Goal: Find specific page/section: Find specific page/section

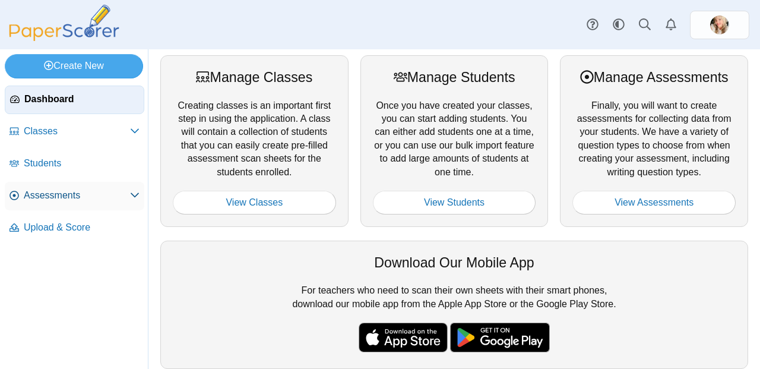
click at [80, 184] on link "Assessments" at bounding box center [75, 196] width 140 height 29
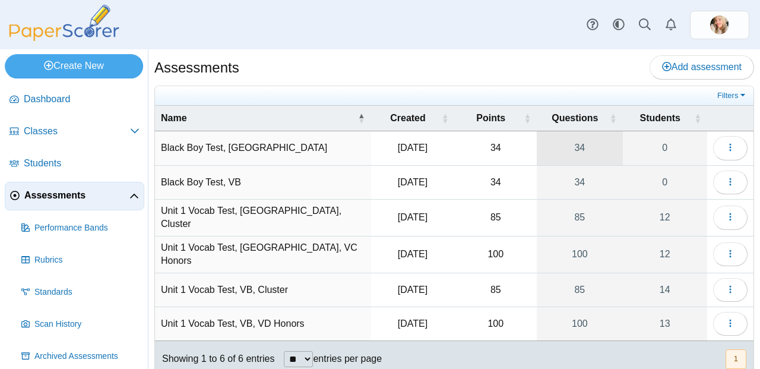
click at [576, 144] on link "34" at bounding box center [580, 147] width 86 height 33
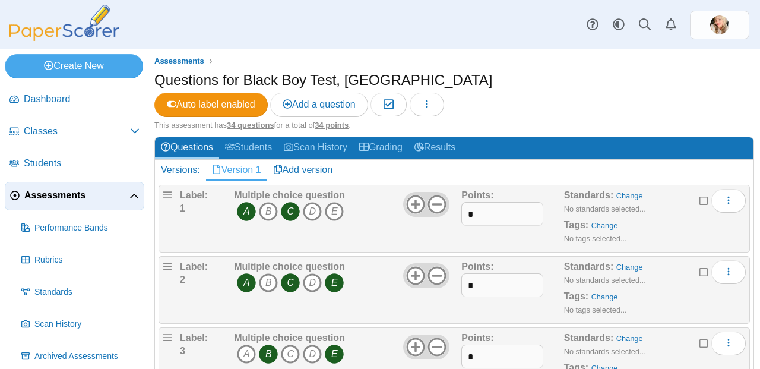
click at [65, 187] on link "Assessments" at bounding box center [75, 196] width 140 height 29
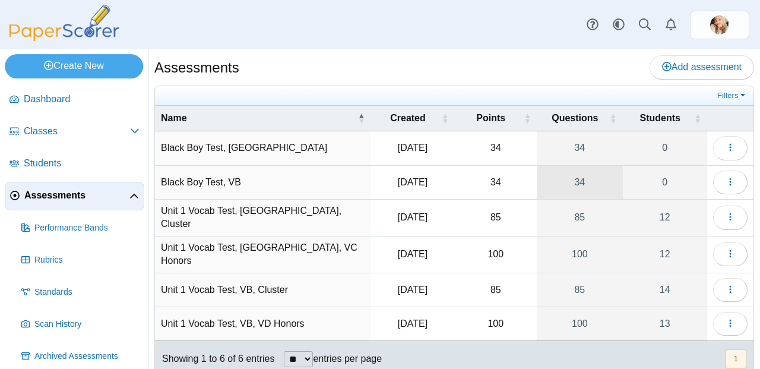
click at [585, 182] on link "34" at bounding box center [580, 182] width 86 height 33
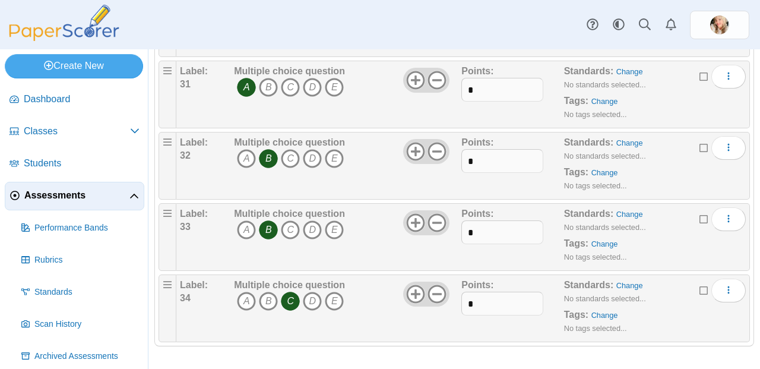
scroll to position [2241, 0]
click at [39, 198] on span "Assessments" at bounding box center [76, 195] width 105 height 13
